Goal: Information Seeking & Learning: Learn about a topic

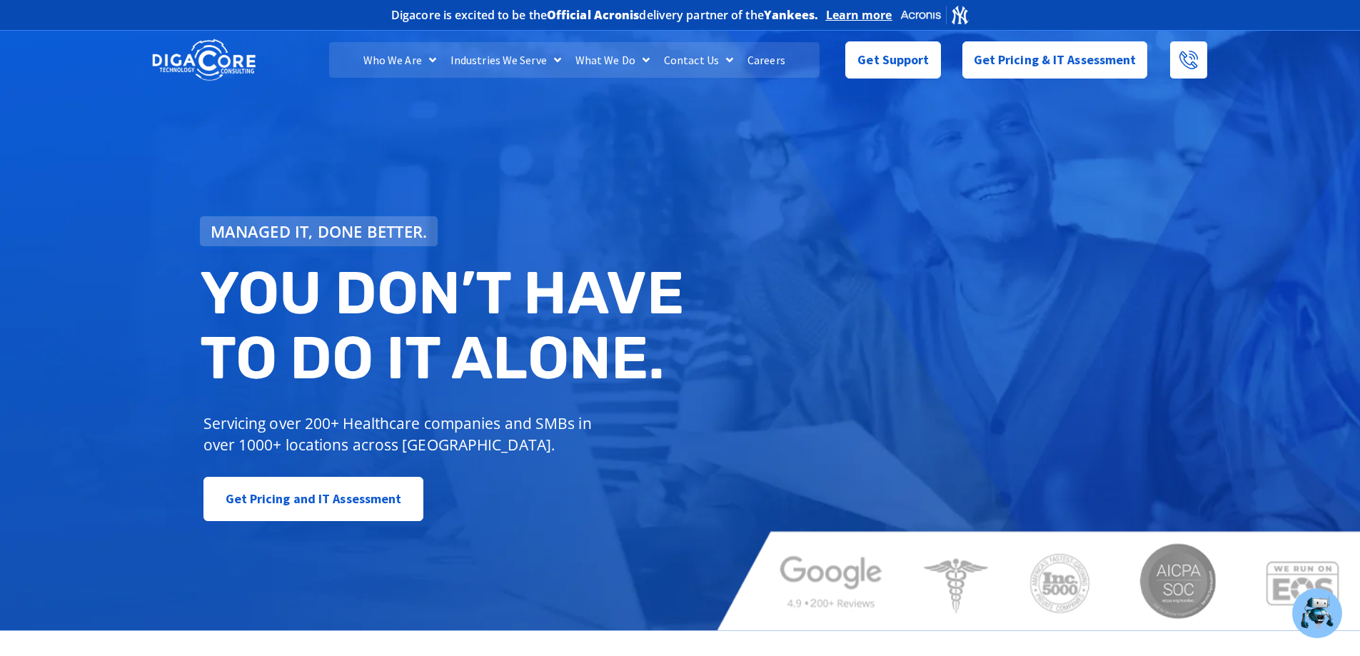
click at [776, 66] on link "Careers" at bounding box center [766, 60] width 52 height 36
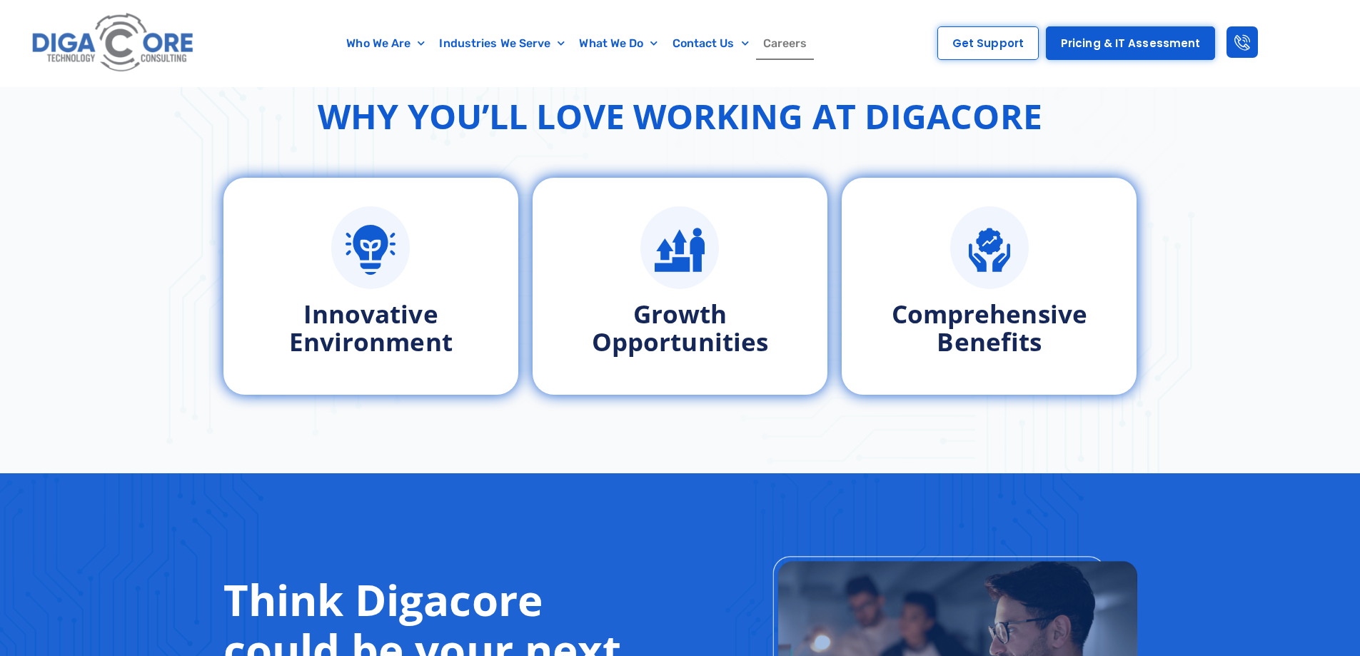
scroll to position [642, 0]
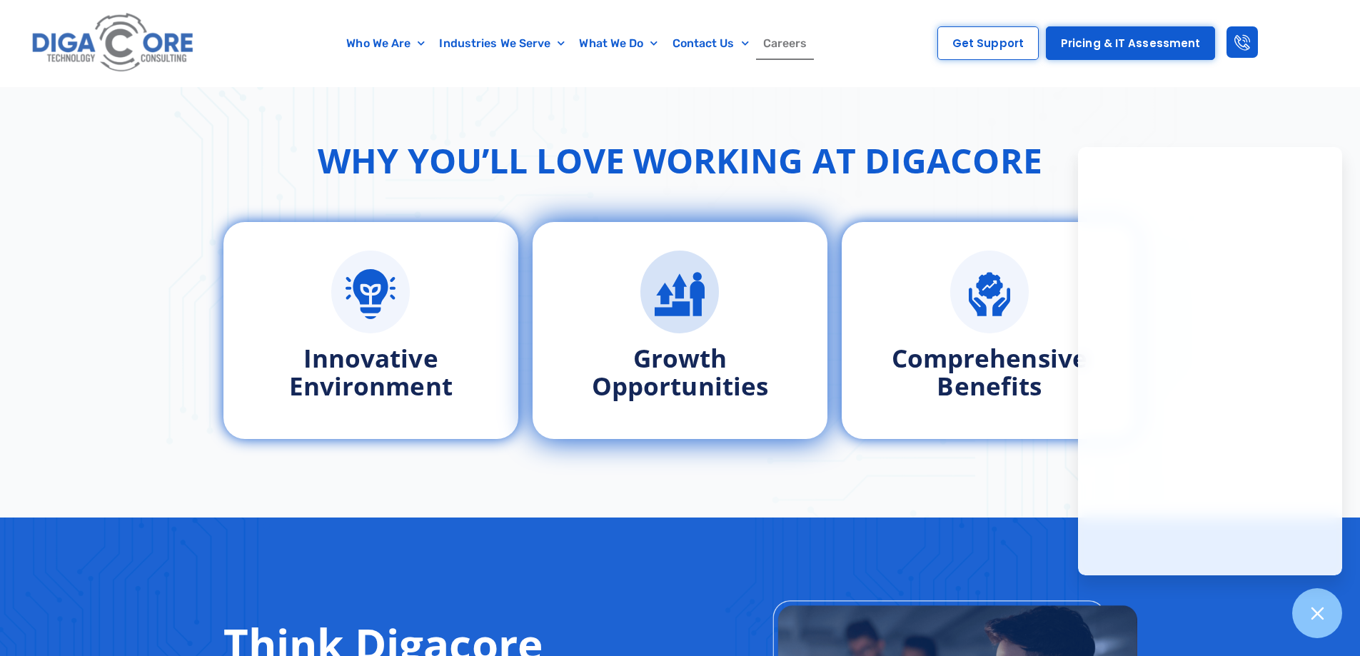
click at [771, 413] on div "Growth Opportunities" at bounding box center [680, 330] width 280 height 203
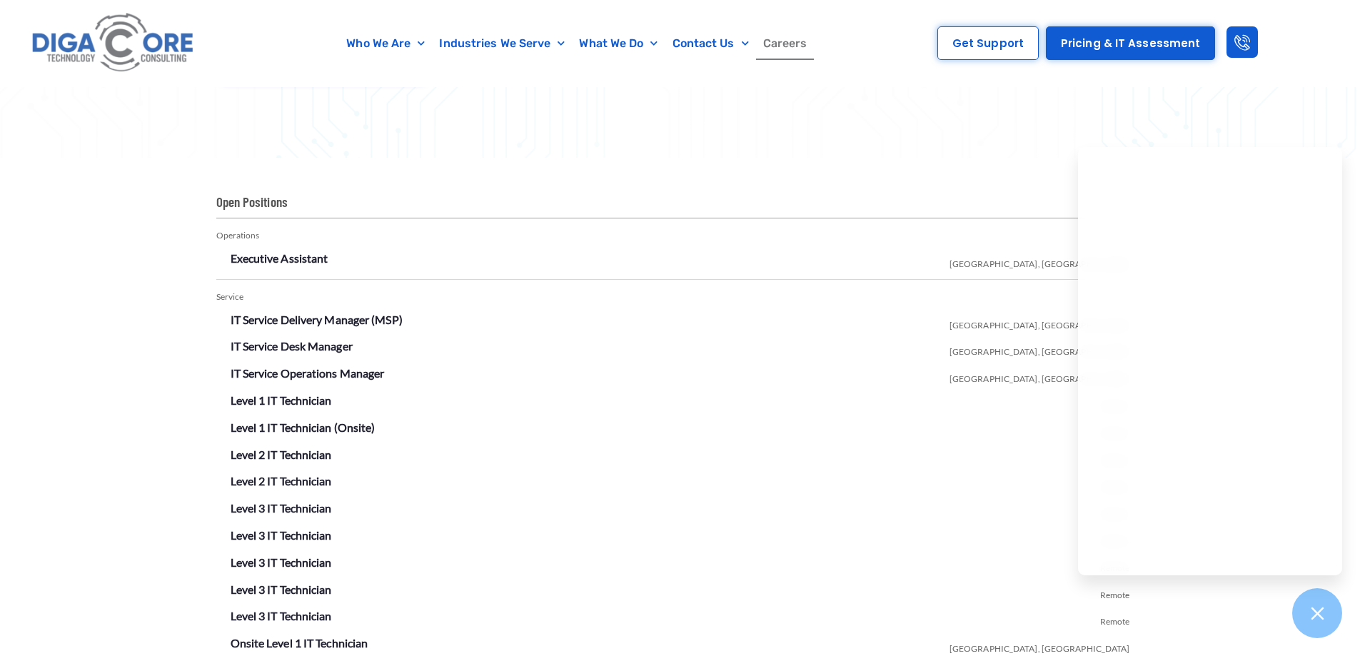
scroll to position [2426, 0]
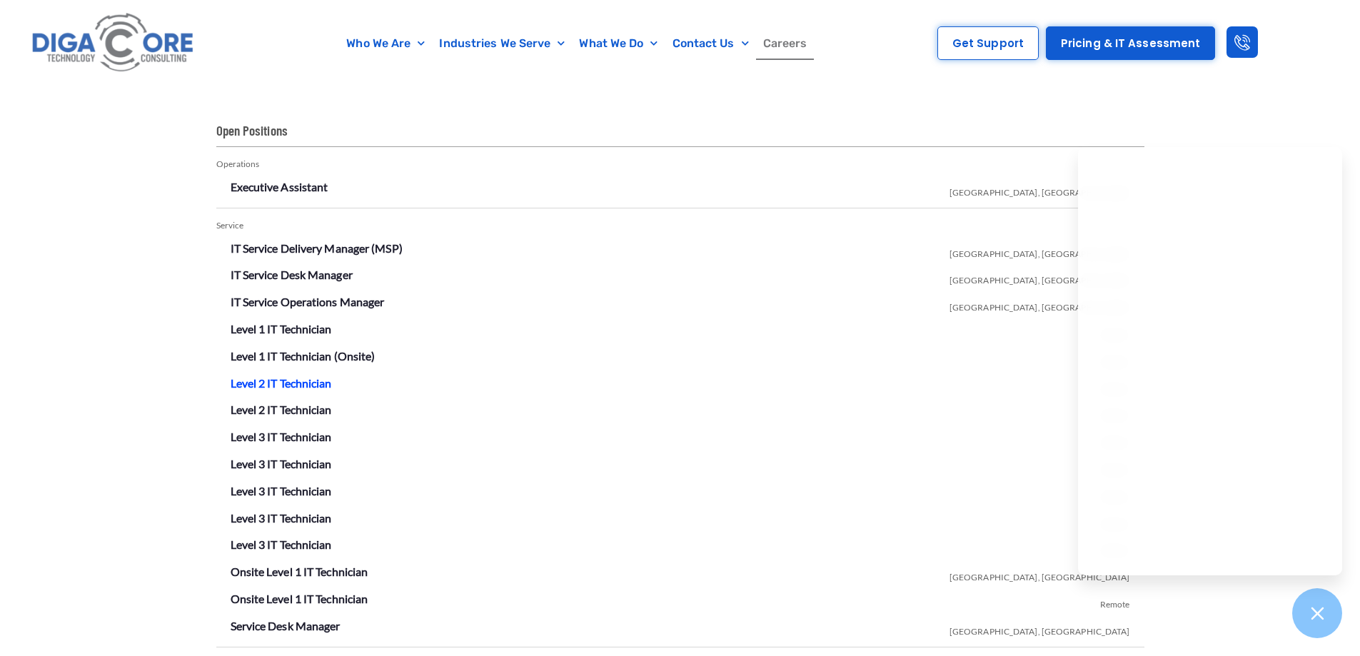
click at [291, 385] on link "Level 2 IT Technician" at bounding box center [281, 383] width 101 height 14
